Goal: Check status: Check status

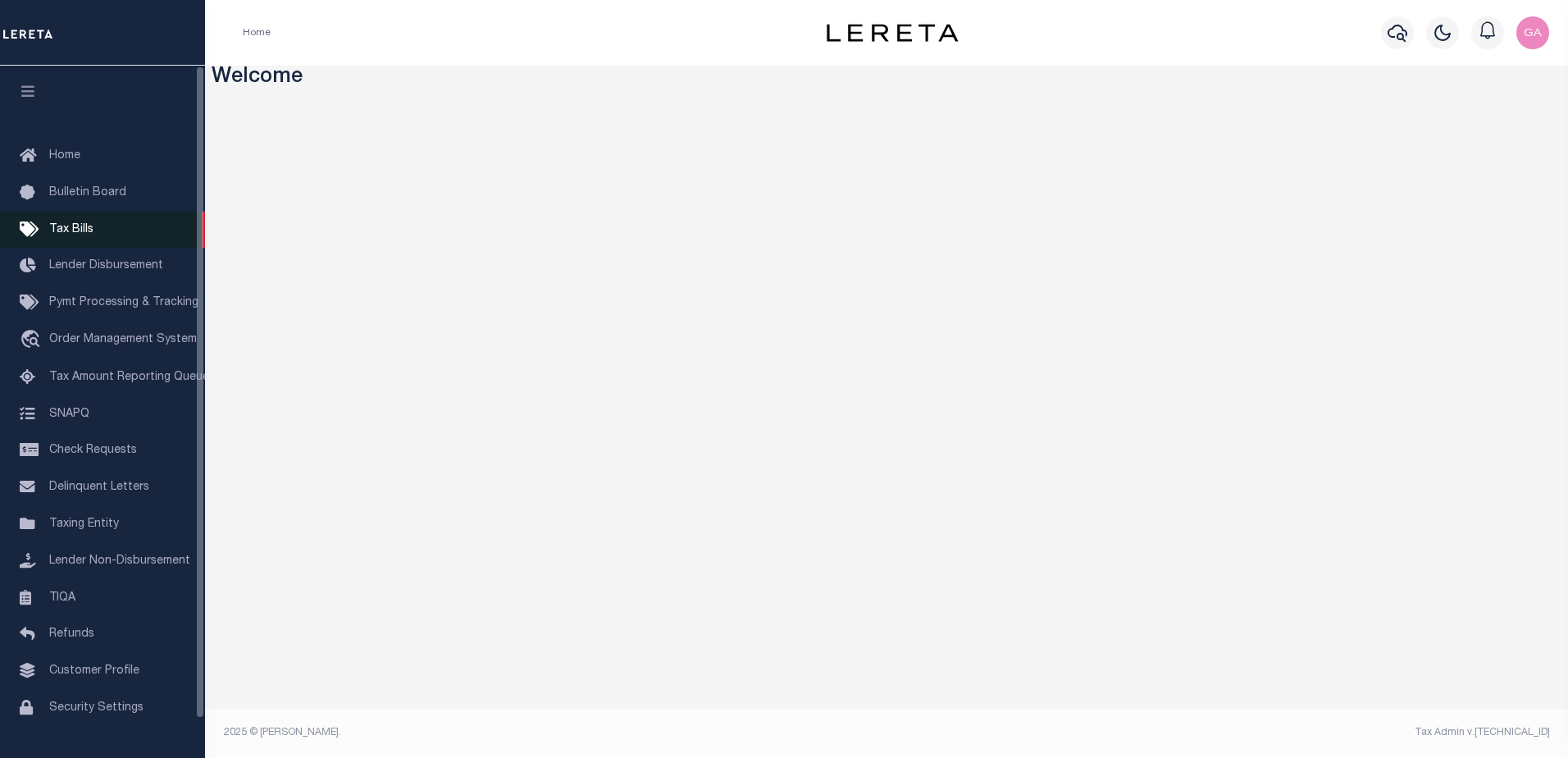
click at [77, 231] on span "Tax Bills" at bounding box center [71, 229] width 44 height 11
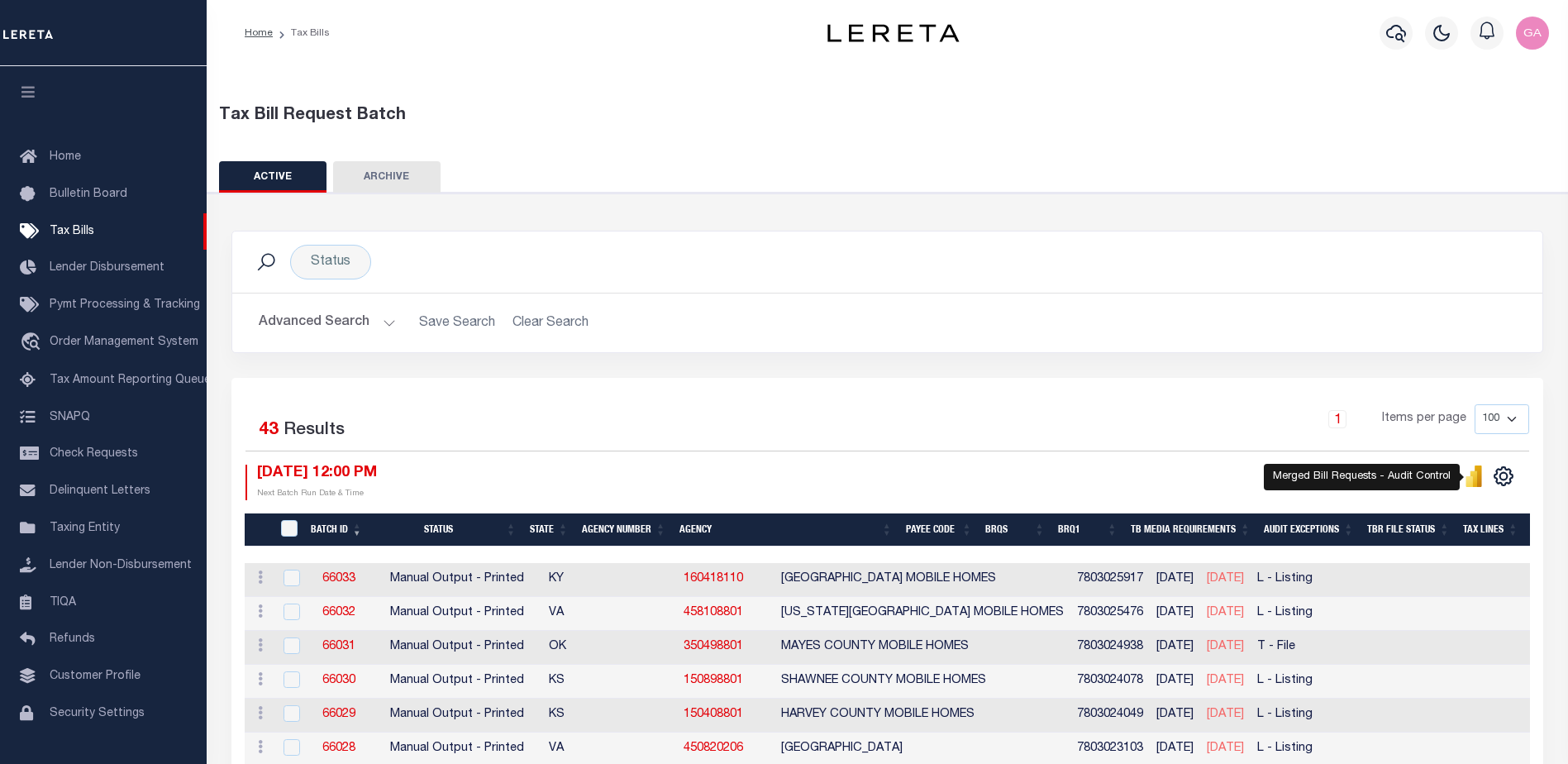
click at [1472, 484] on icon "" at bounding box center [1469, 482] width 7 height 11
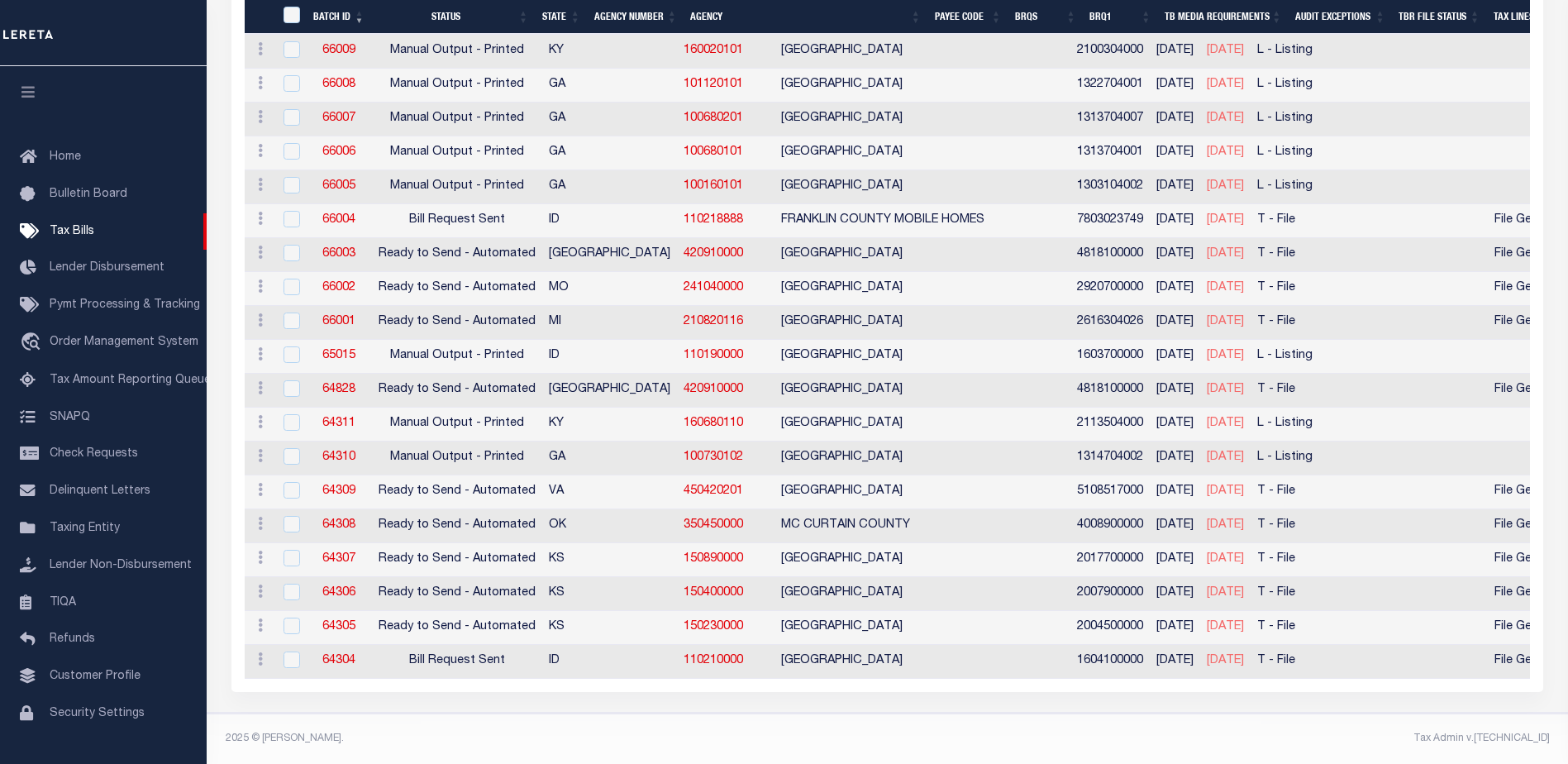
scroll to position [923, 0]
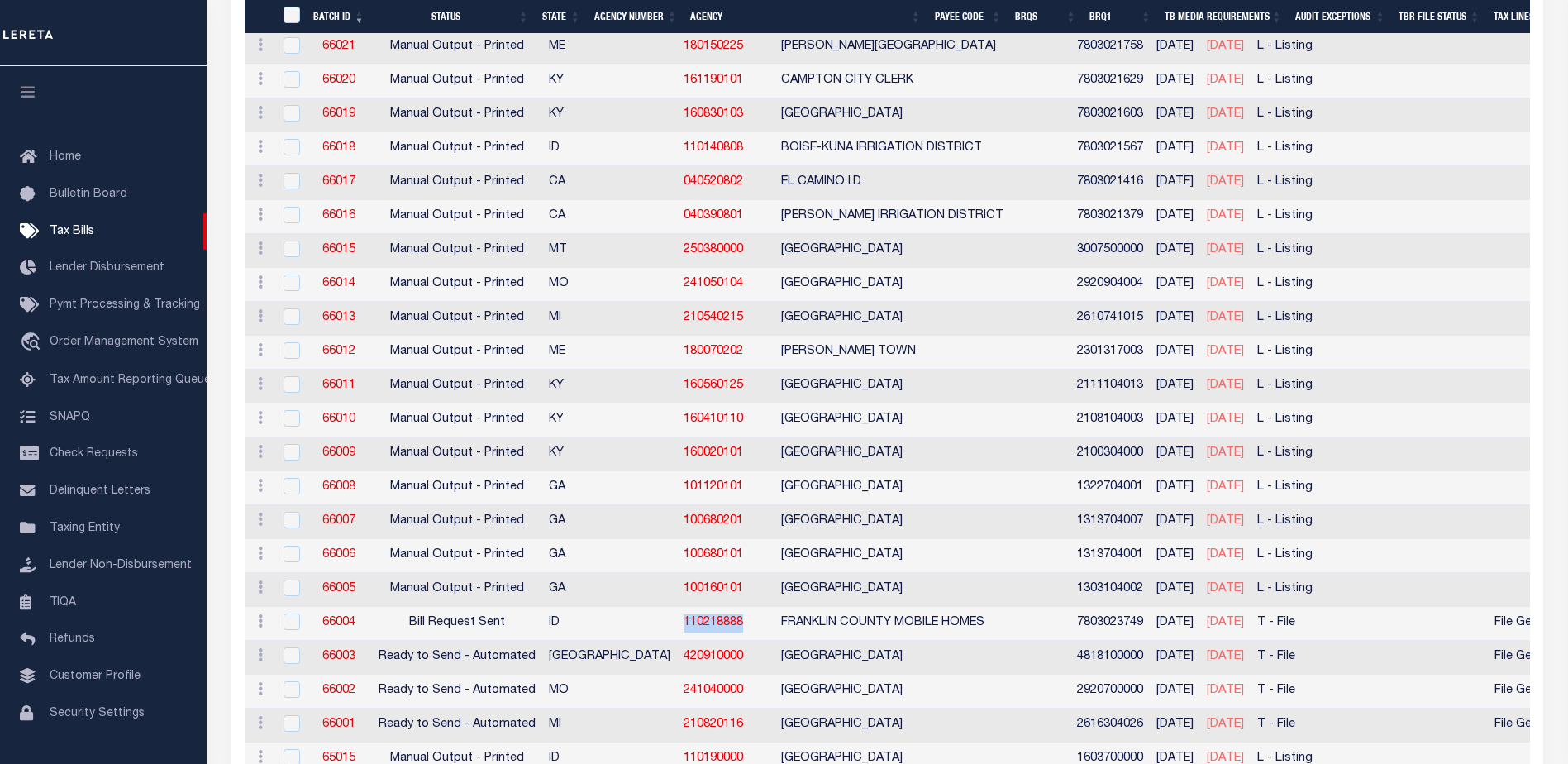
drag, startPoint x: 655, startPoint y: 622, endPoint x: 588, endPoint y: 622, distance: 67.0
click at [677, 622] on td "110218888" at bounding box center [725, 623] width 98 height 34
checkbox input "true"
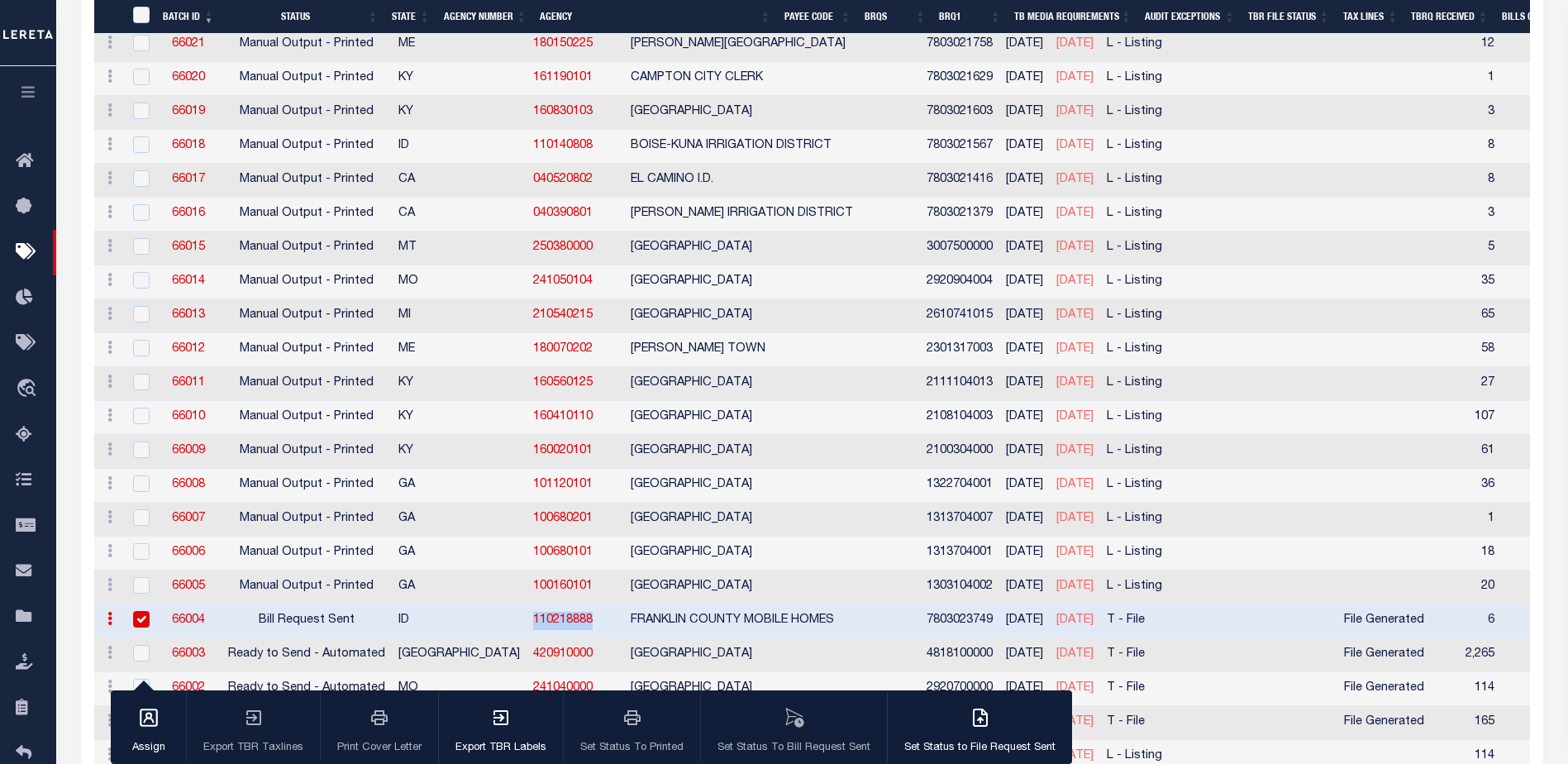
copy link "110218888"
drag, startPoint x: 512, startPoint y: 587, endPoint x: 433, endPoint y: 584, distance: 79.1
click at [433, 584] on tr "ACTIONS [GEOGRAPHIC_DATA] 66005 Manual Output - Printed GA 100160101 BROOKLET C…" at bounding box center [1422, 587] width 2656 height 34
copy tr "100160101"
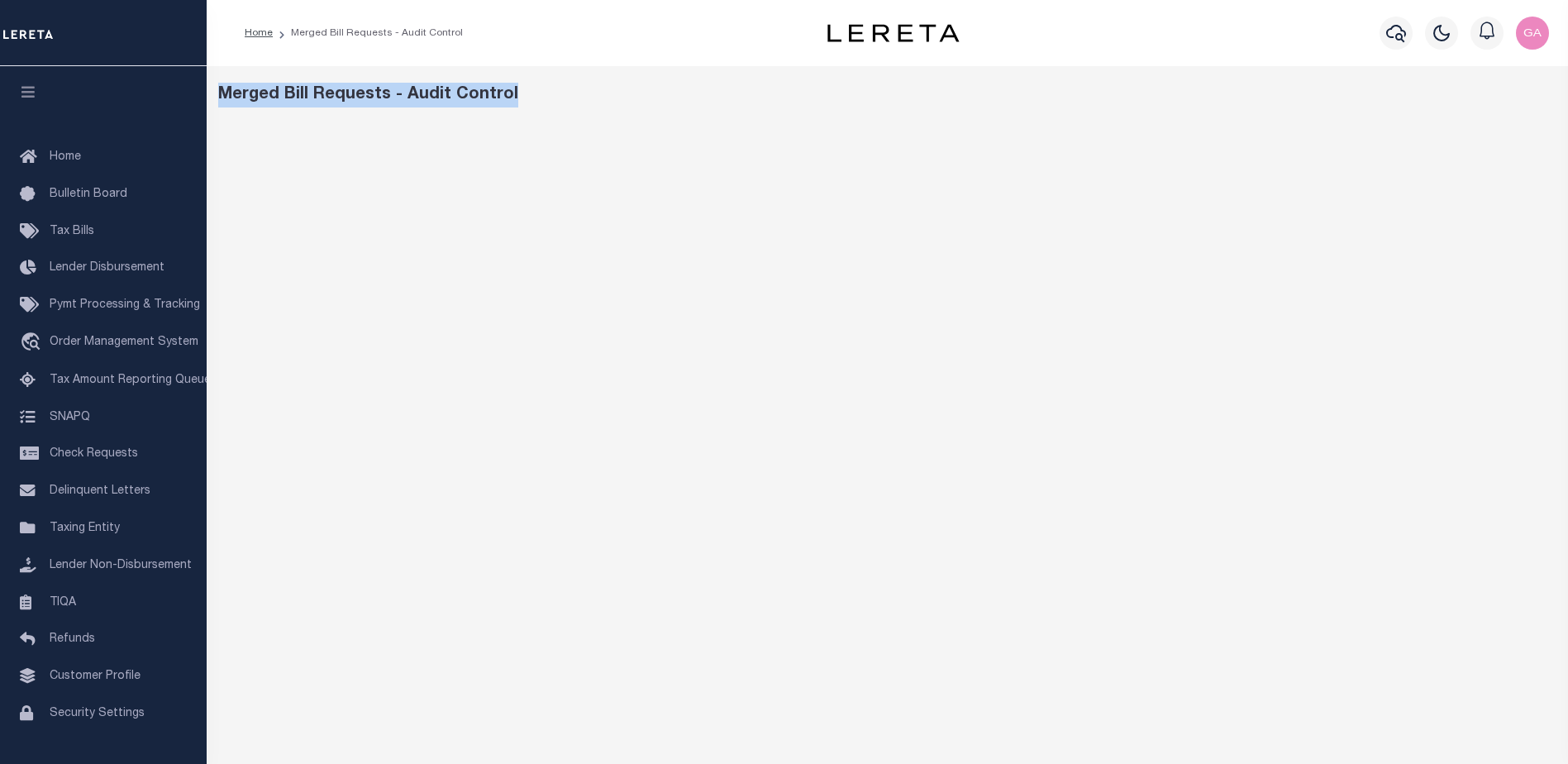
drag, startPoint x: 221, startPoint y: 92, endPoint x: 550, endPoint y: 90, distance: 329.0
click at [550, 90] on div "Merged Bill Requests - Audit Control" at bounding box center [888, 95] width 1339 height 25
copy div "Merged Bill Requests - Audit Control"
